Goal: Find specific page/section: Find specific page/section

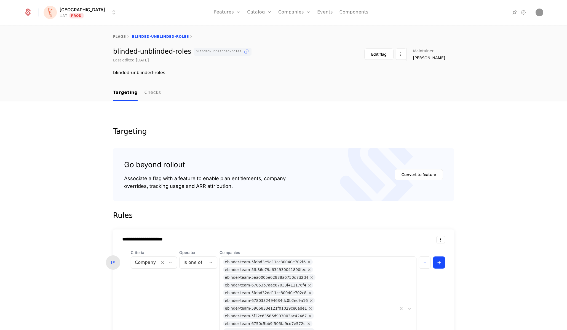
click at [121, 34] on div "flags blinded-unblinded-roles" at bounding box center [283, 37] width 567 height 22
click at [120, 37] on link "flags" at bounding box center [119, 37] width 13 height 4
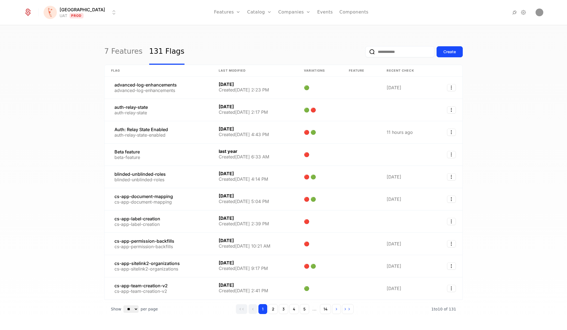
click at [387, 49] on input "email" at bounding box center [399, 51] width 69 height 11
paste input "**********"
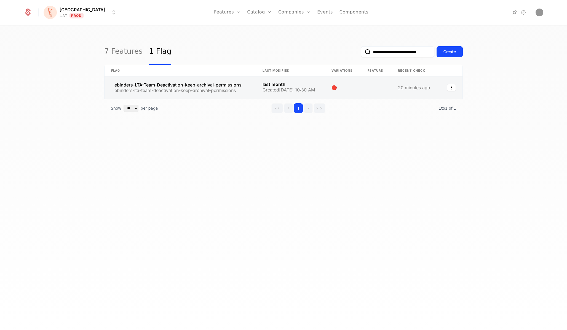
type input "**********"
click at [209, 83] on link at bounding box center [180, 88] width 151 height 22
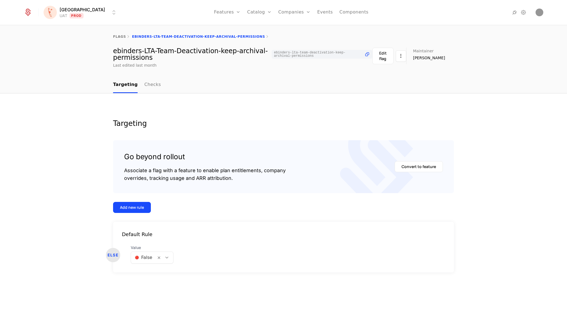
click at [84, 14] on html "[PERSON_NAME] Prod Features Features Flags Catalog Plans Add Ons Credits Config…" at bounding box center [283, 165] width 567 height 330
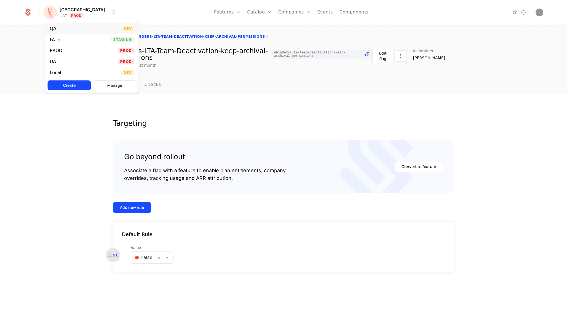
click at [88, 26] on div "QA Dev" at bounding box center [91, 28] width 93 height 11
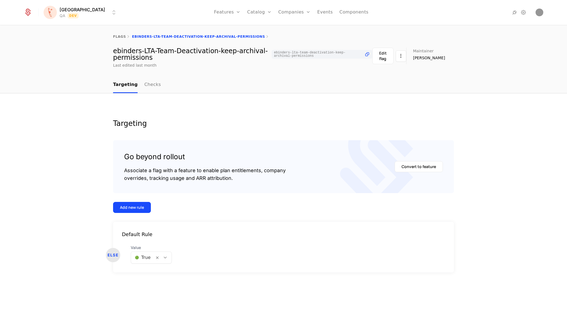
click at [81, 18] on html "[PERSON_NAME] Dev Features Features Flags Catalog Plans Add Ons Credits Configu…" at bounding box center [283, 165] width 567 height 330
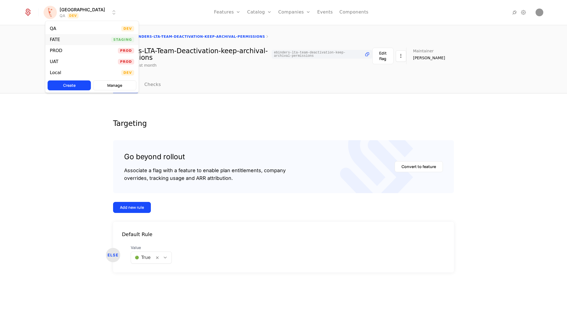
click at [81, 42] on div "FATE Staging" at bounding box center [91, 39] width 93 height 11
click at [80, 15] on html "[PERSON_NAME] FATE Staging Features Features Flags Catalog Plans Add Ons Credit…" at bounding box center [283, 165] width 567 height 330
click at [76, 62] on div "UAT Prod" at bounding box center [91, 61] width 93 height 11
